Goal: Task Accomplishment & Management: Use online tool/utility

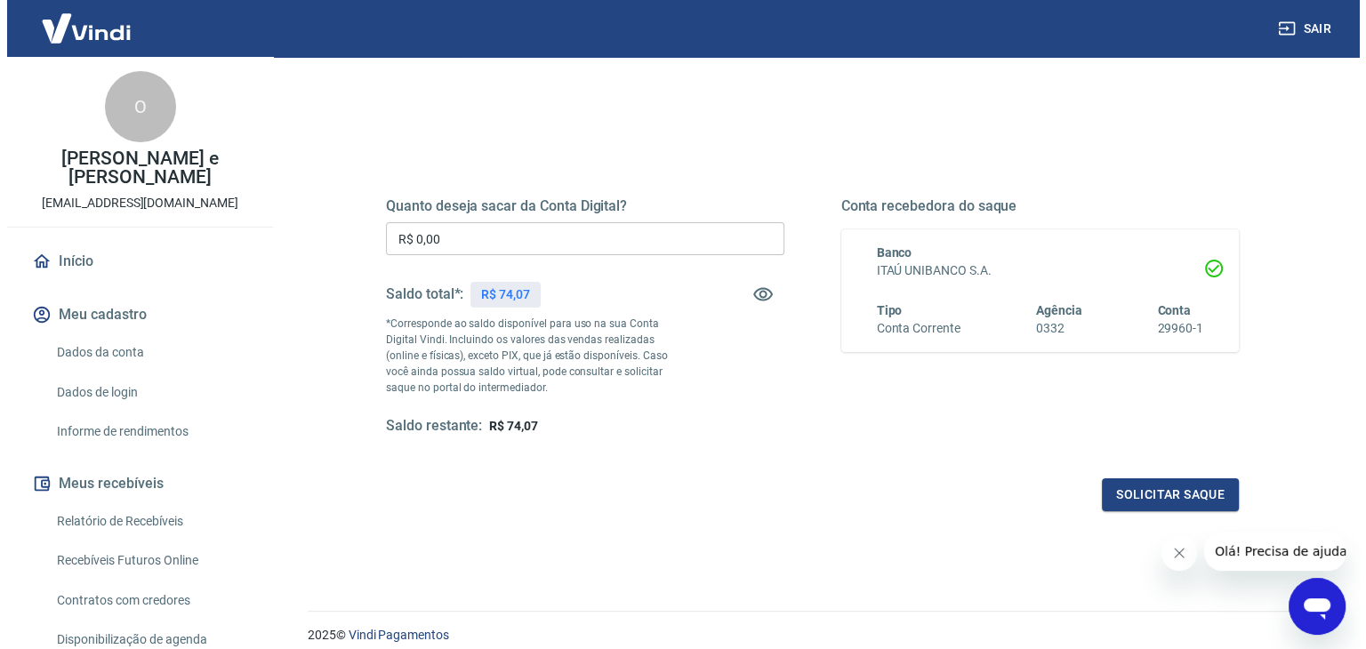
scroll to position [178, 0]
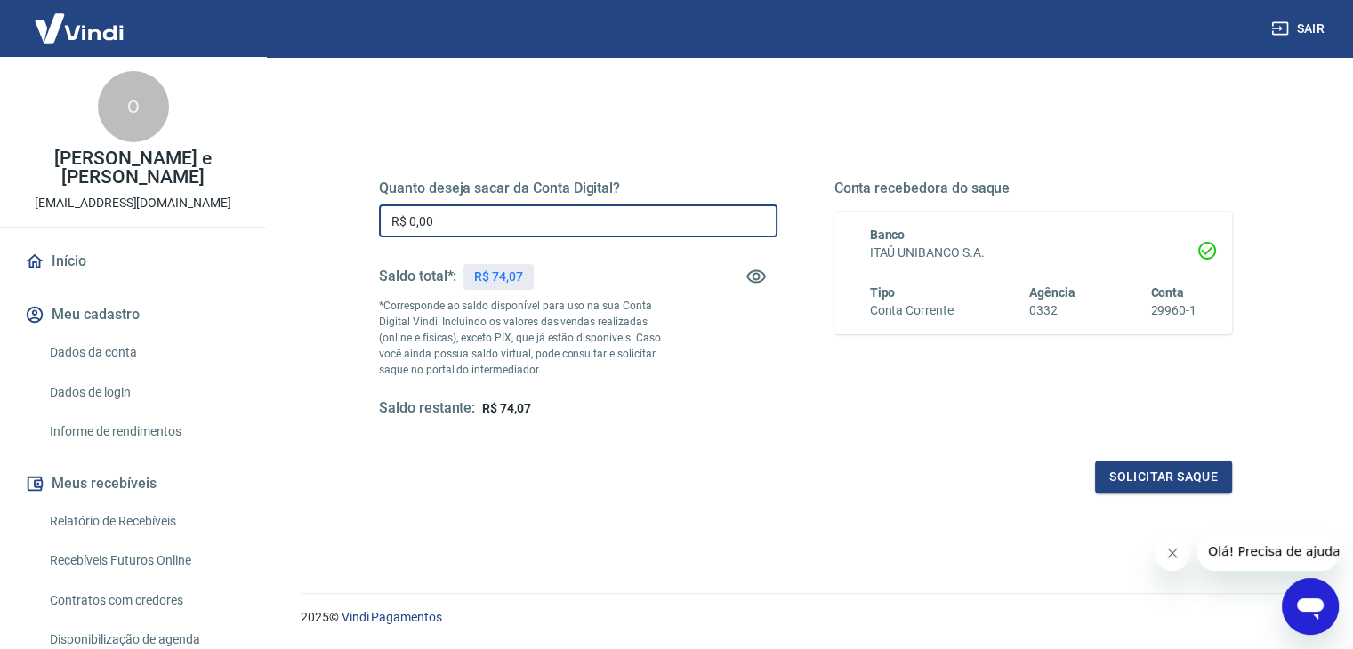
click at [466, 222] on input "R$ 0,00" at bounding box center [578, 221] width 398 height 33
type input "R$ 74,07"
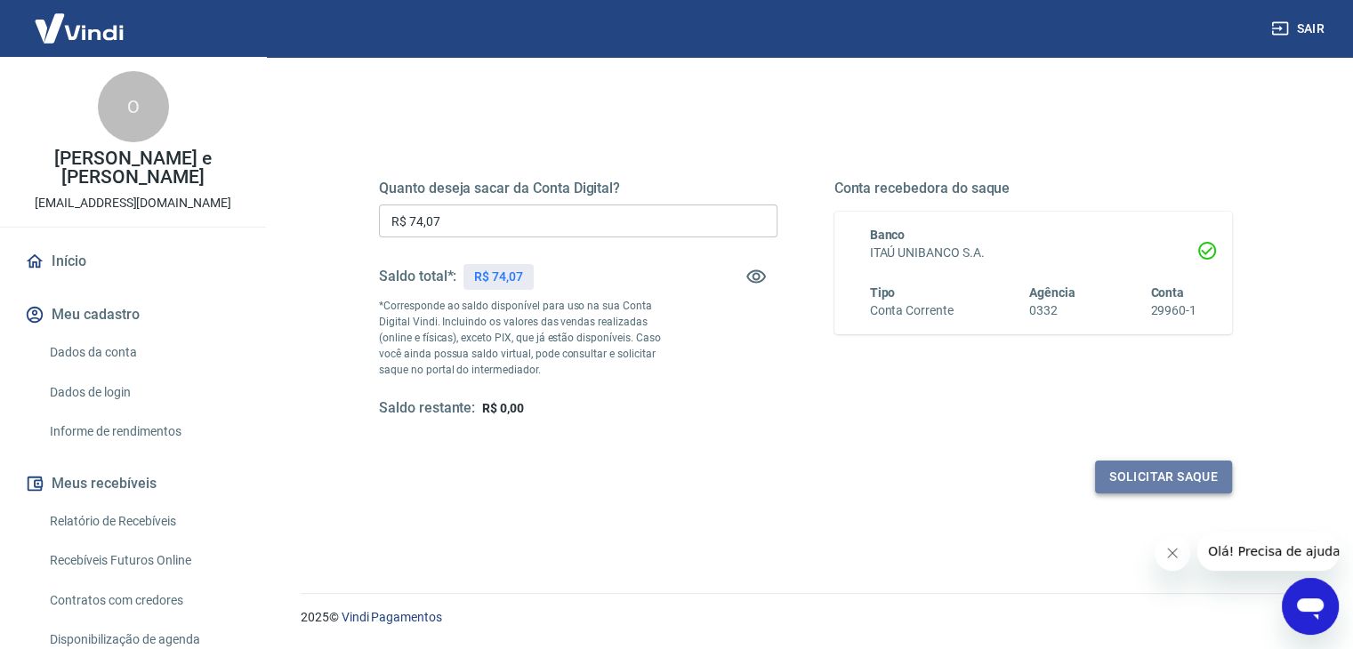
click at [1121, 478] on button "Solicitar saque" at bounding box center [1163, 477] width 137 height 33
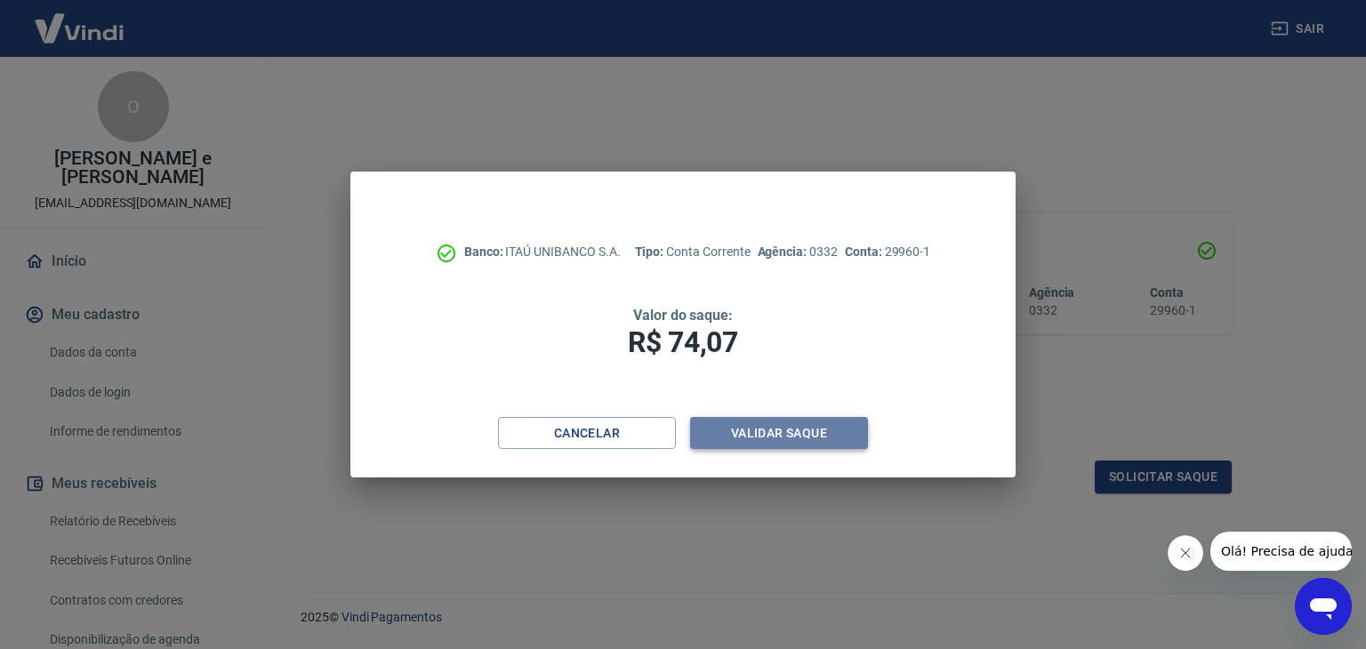
click at [722, 433] on button "Validar saque" at bounding box center [779, 433] width 178 height 33
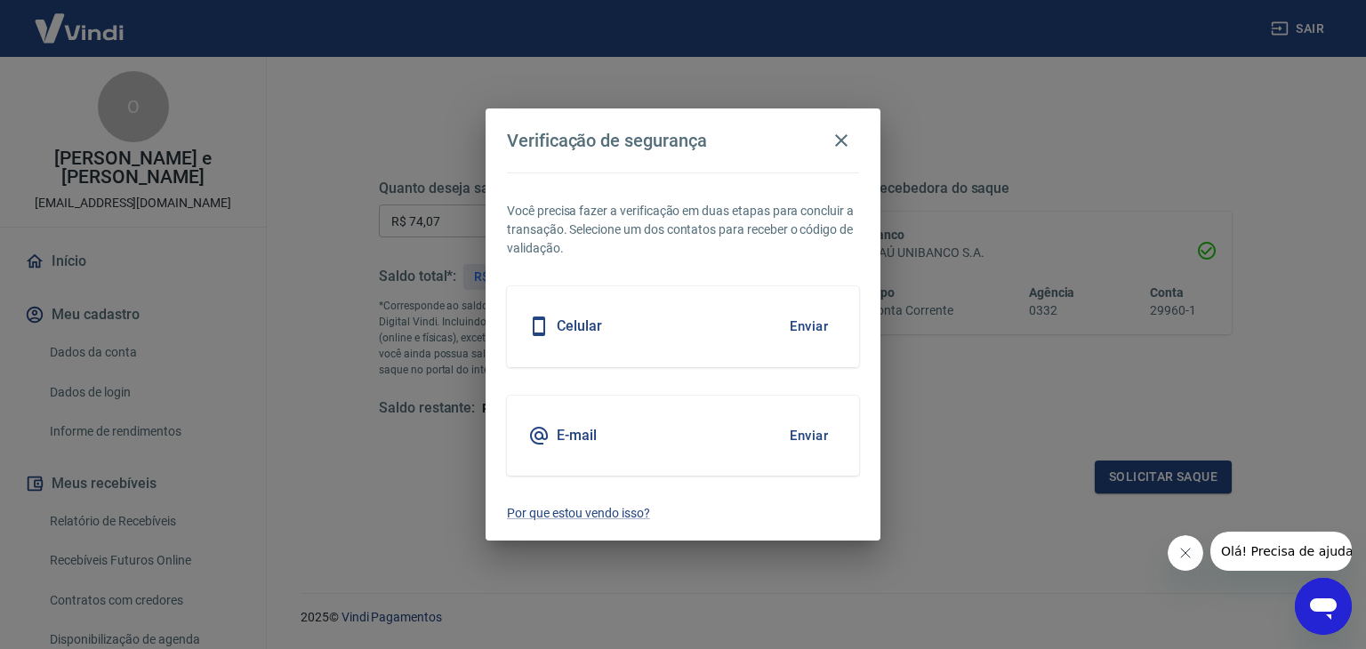
click at [578, 329] on h5 "Celular" at bounding box center [579, 326] width 45 height 18
click at [816, 326] on button "Enviar" at bounding box center [809, 326] width 58 height 37
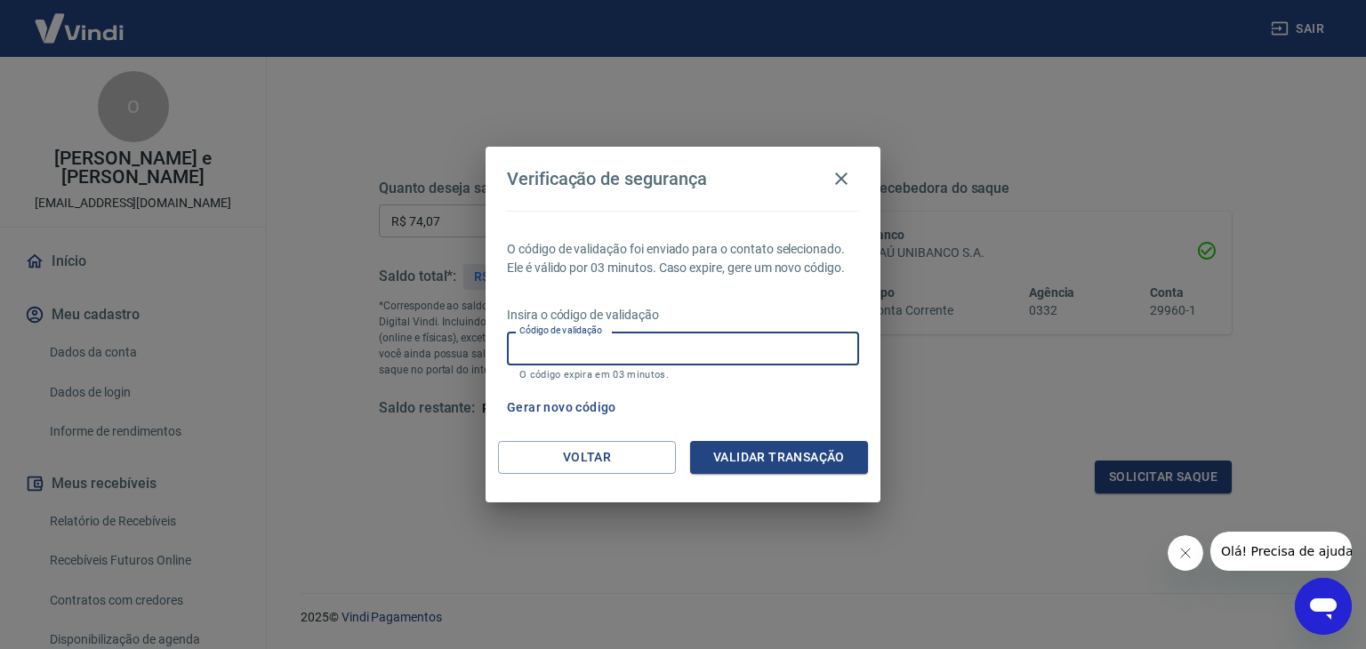
click at [797, 344] on input "Código de validação" at bounding box center [683, 348] width 352 height 33
type input "187029"
click at [821, 456] on button "Validar transação" at bounding box center [779, 457] width 178 height 33
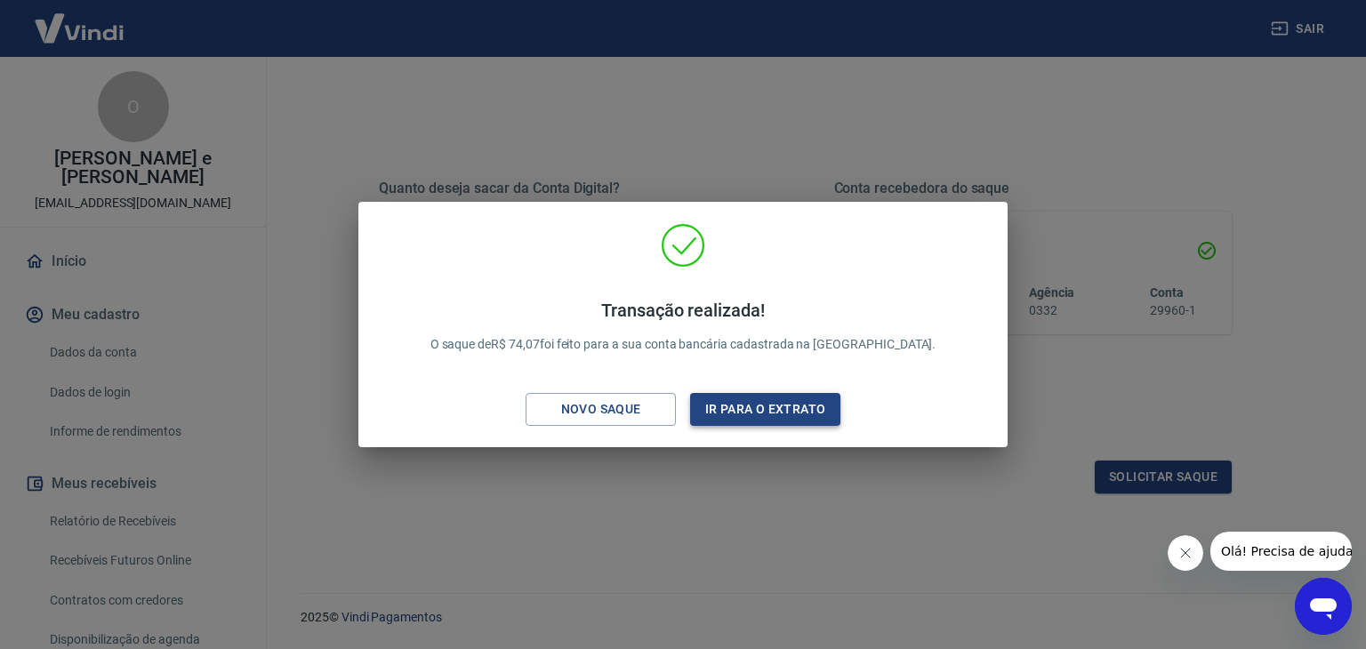
click at [758, 414] on button "Ir para o extrato" at bounding box center [765, 409] width 150 height 33
